Goal: Information Seeking & Learning: Learn about a topic

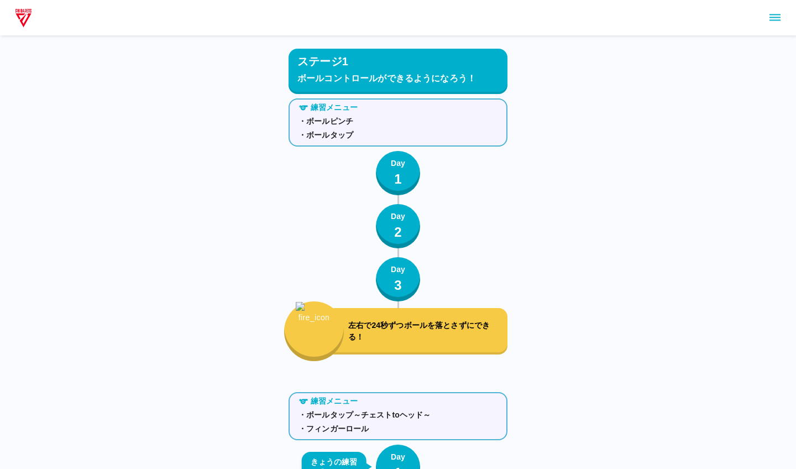
scroll to position [232, 0]
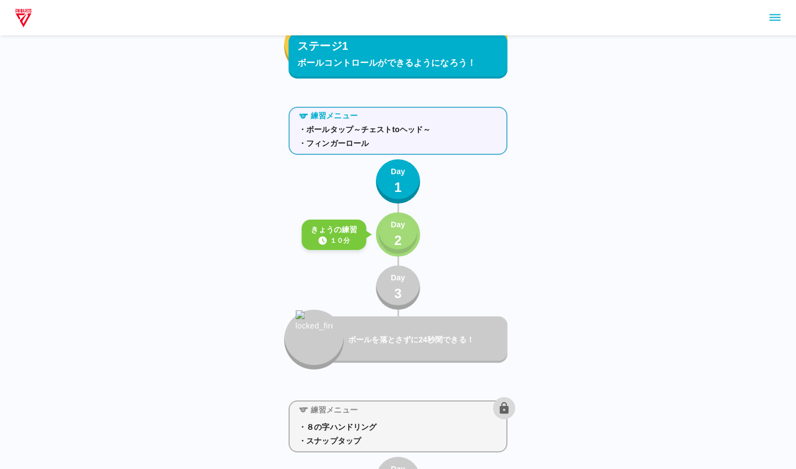
click at [391, 236] on div "Day 2" at bounding box center [398, 235] width 14 height 32
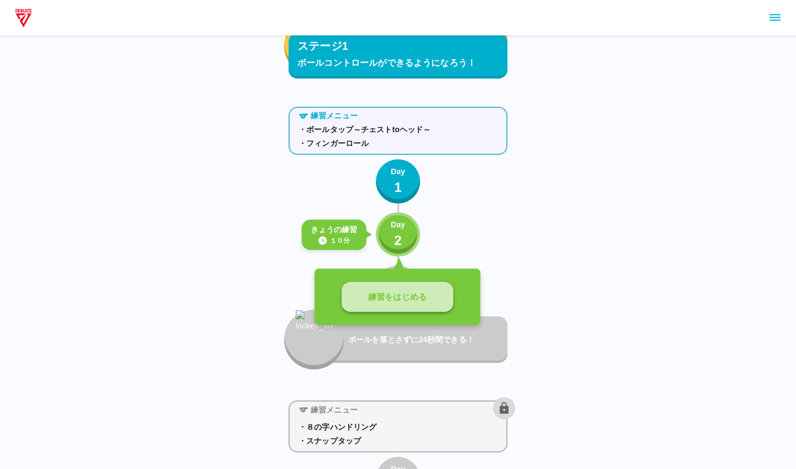
click at [381, 300] on p "練習をはじめる" at bounding box center [397, 297] width 59 height 13
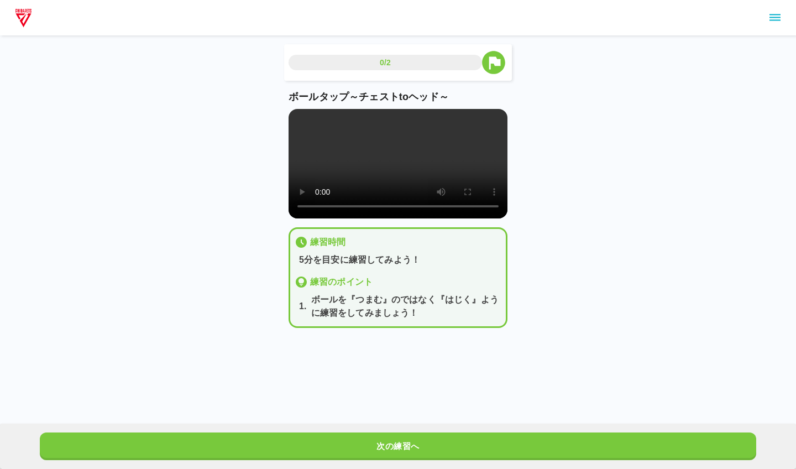
click at [386, 178] on video at bounding box center [398, 163] width 219 height 109
click at [300, 115] on video at bounding box center [398, 163] width 219 height 109
click at [303, 127] on video at bounding box center [398, 163] width 219 height 109
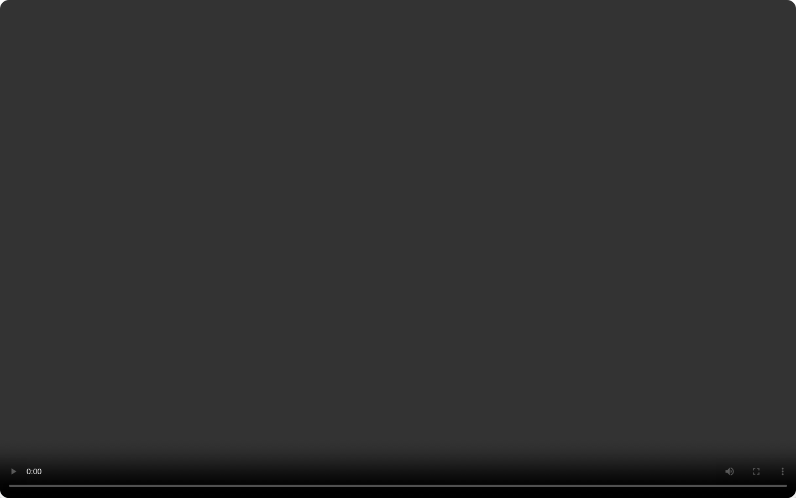
click at [401, 450] on video at bounding box center [398, 249] width 796 height 498
click at [400, 468] on video at bounding box center [398, 249] width 796 height 498
click at [496, 462] on video at bounding box center [398, 249] width 796 height 498
click at [495, 458] on video at bounding box center [398, 249] width 796 height 498
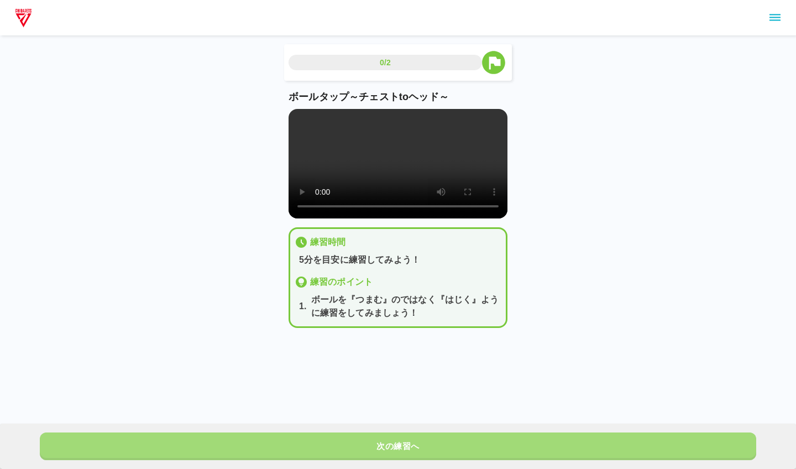
click at [443, 442] on button "次の練習へ" at bounding box center [398, 446] width 716 height 28
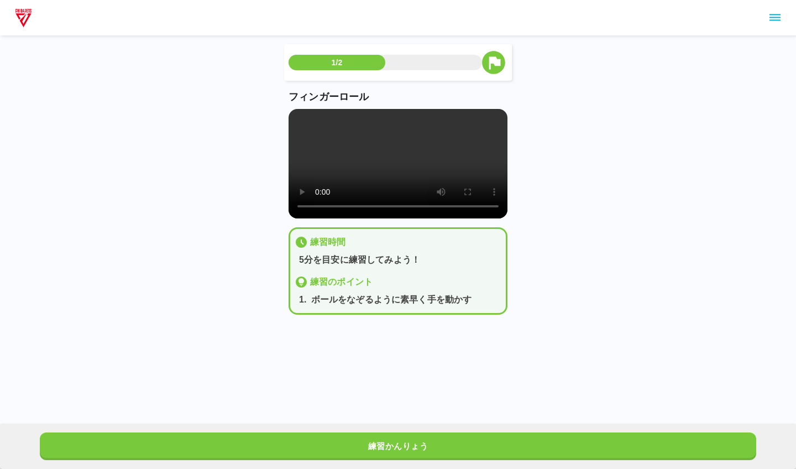
click at [303, 120] on video at bounding box center [398, 163] width 219 height 109
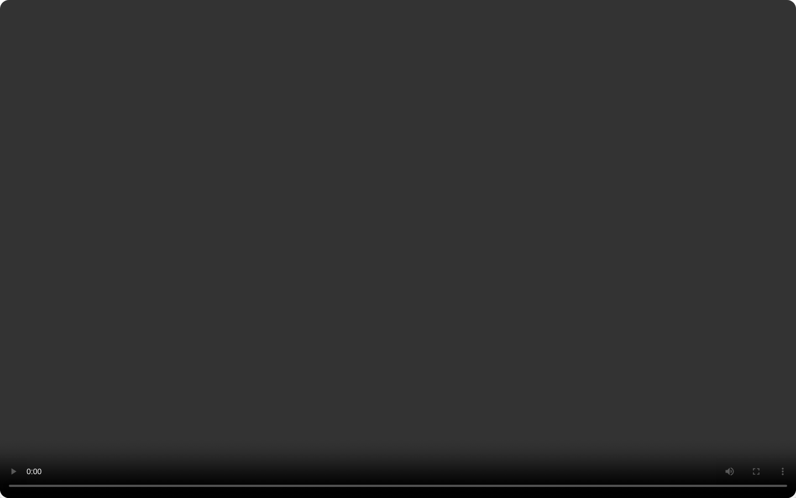
click at [394, 459] on video at bounding box center [398, 249] width 796 height 498
click at [398, 455] on video at bounding box center [398, 249] width 796 height 498
click at [496, 459] on video at bounding box center [398, 249] width 796 height 498
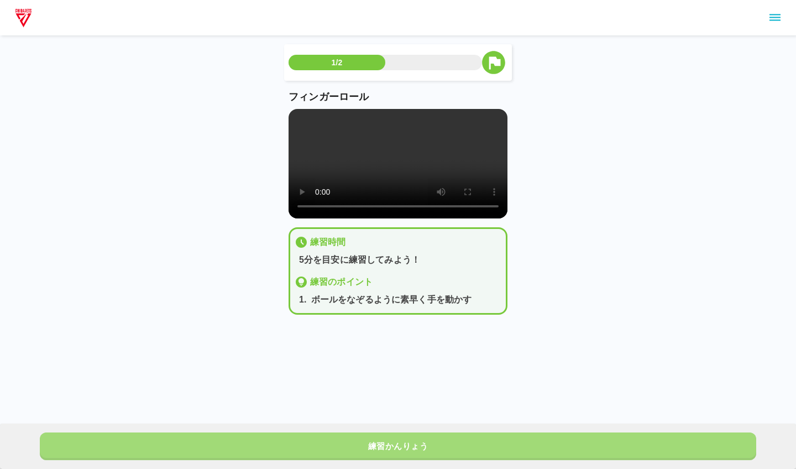
click at [440, 453] on button "練習かんりょう" at bounding box center [398, 446] width 716 height 28
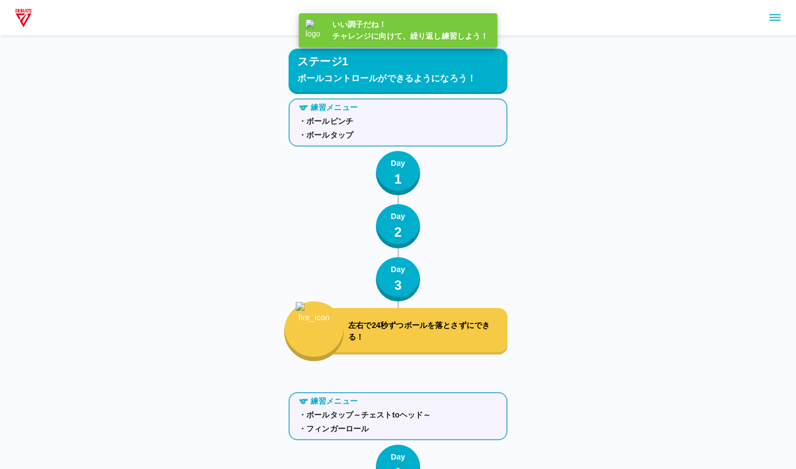
scroll to position [285, 0]
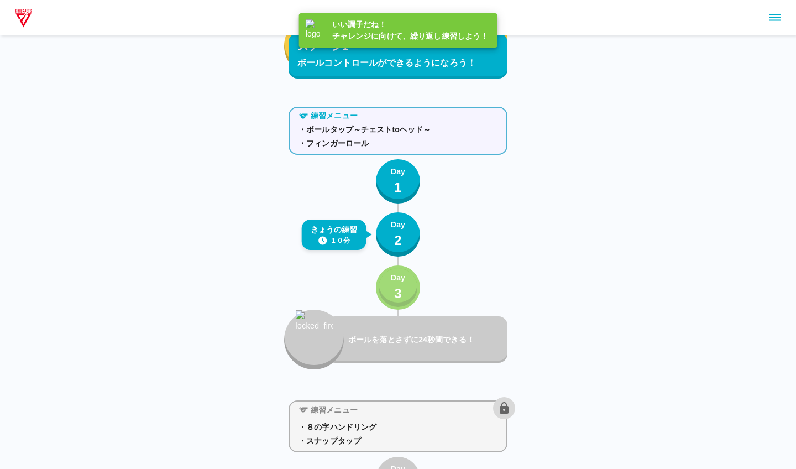
click at [395, 291] on p "3" at bounding box center [398, 294] width 8 height 20
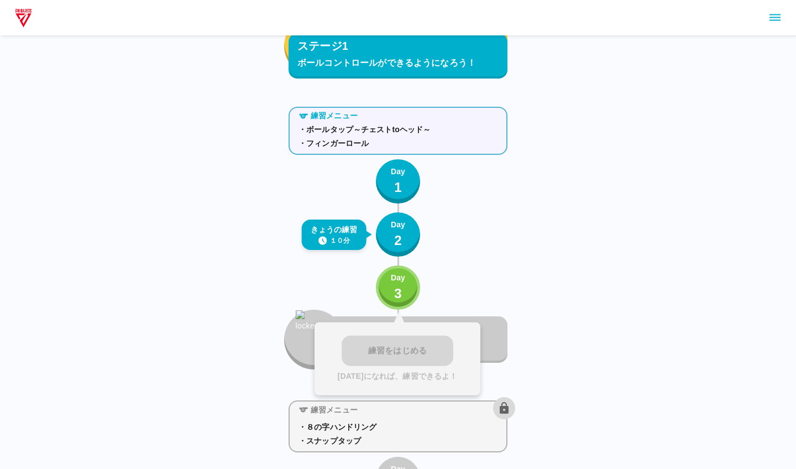
click at [323, 286] on div "練習メニュー ・ボールタップ～チェストtoヘッド～ ・フィンガーロール Day 1 きょうの練習 １０分 Day 2 Day 3 練習をはじめる 明日になれば…" at bounding box center [398, 235] width 219 height 267
